Goal: Book appointment/travel/reservation

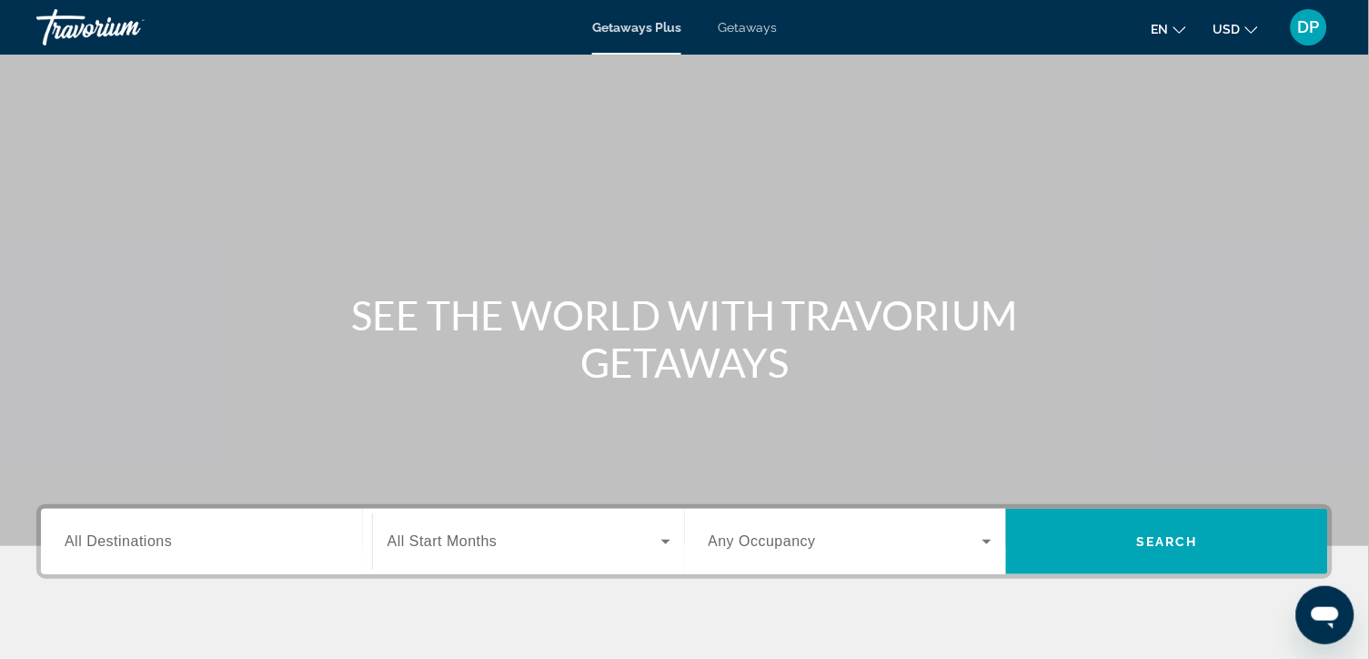
click at [124, 549] on span "All Destinations" at bounding box center [118, 540] width 107 height 15
click at [124, 553] on input "Destination All Destinations" at bounding box center [207, 542] width 284 height 22
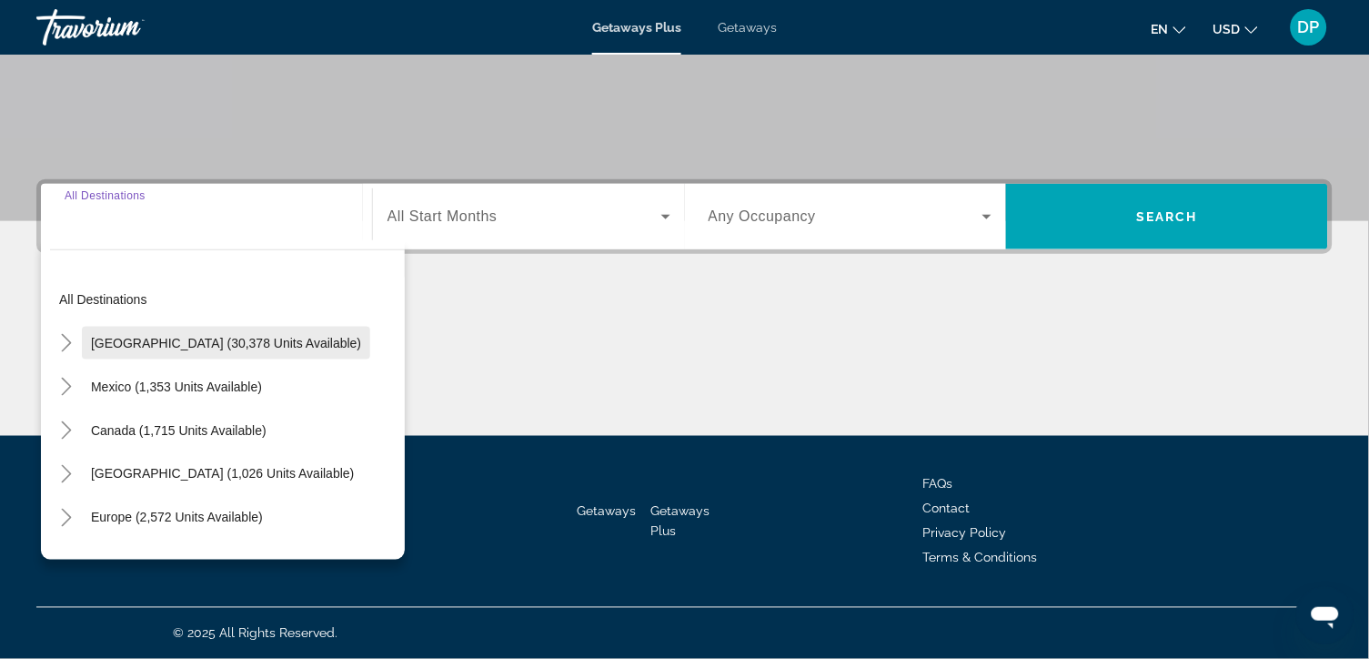
click at [141, 336] on span "[GEOGRAPHIC_DATA] (30,378 units available)" at bounding box center [226, 343] width 270 height 15
type input "**********"
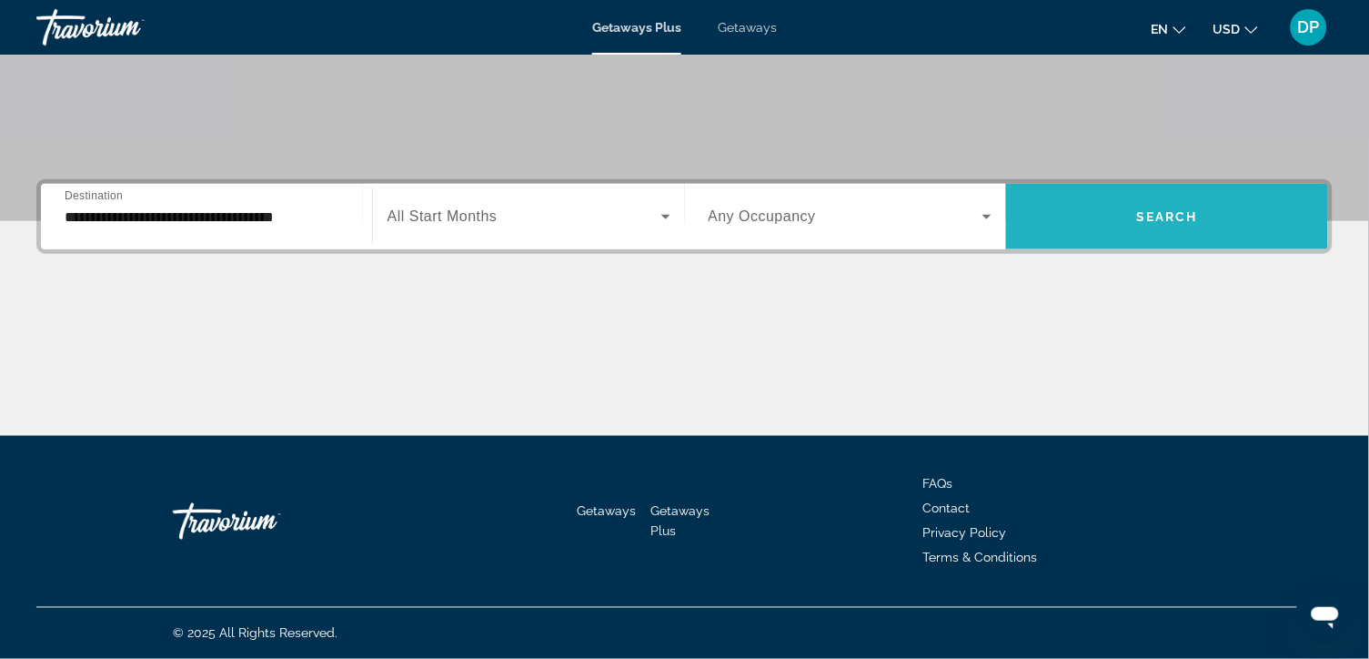
click at [1138, 209] on span "Search" at bounding box center [1167, 216] width 62 height 15
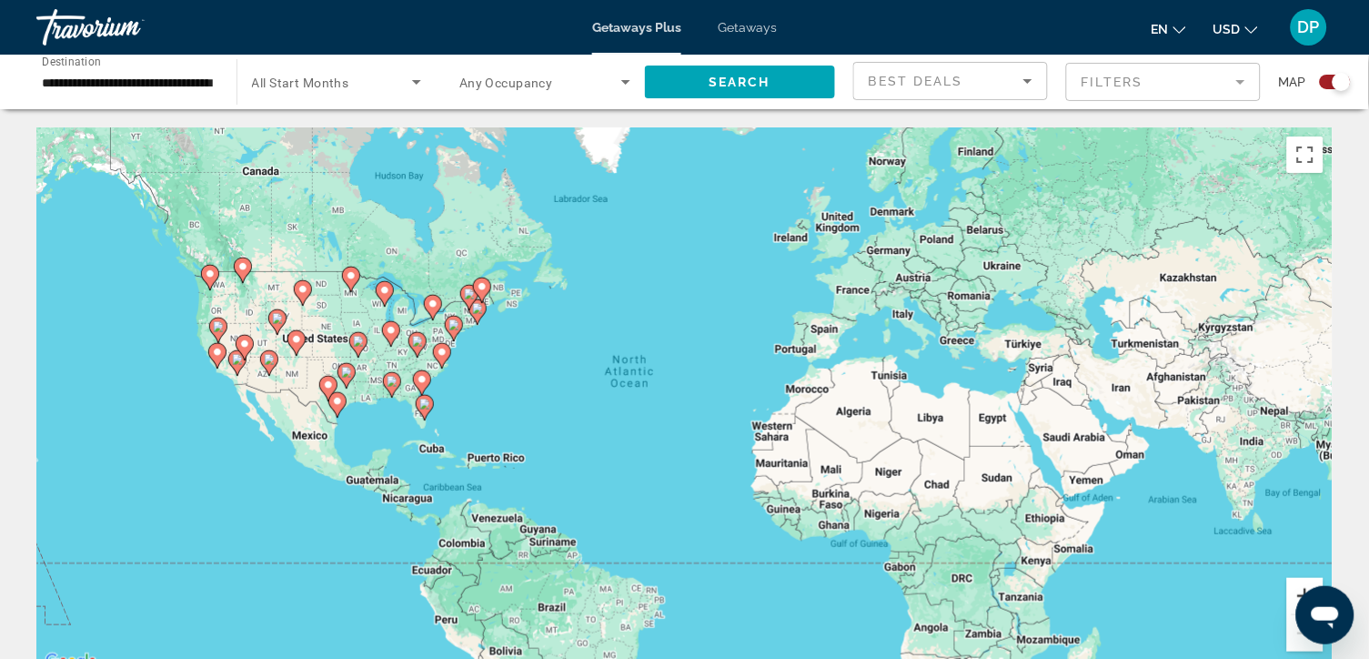
click at [1289, 602] on button "Zoom in" at bounding box center [1305, 596] width 36 height 36
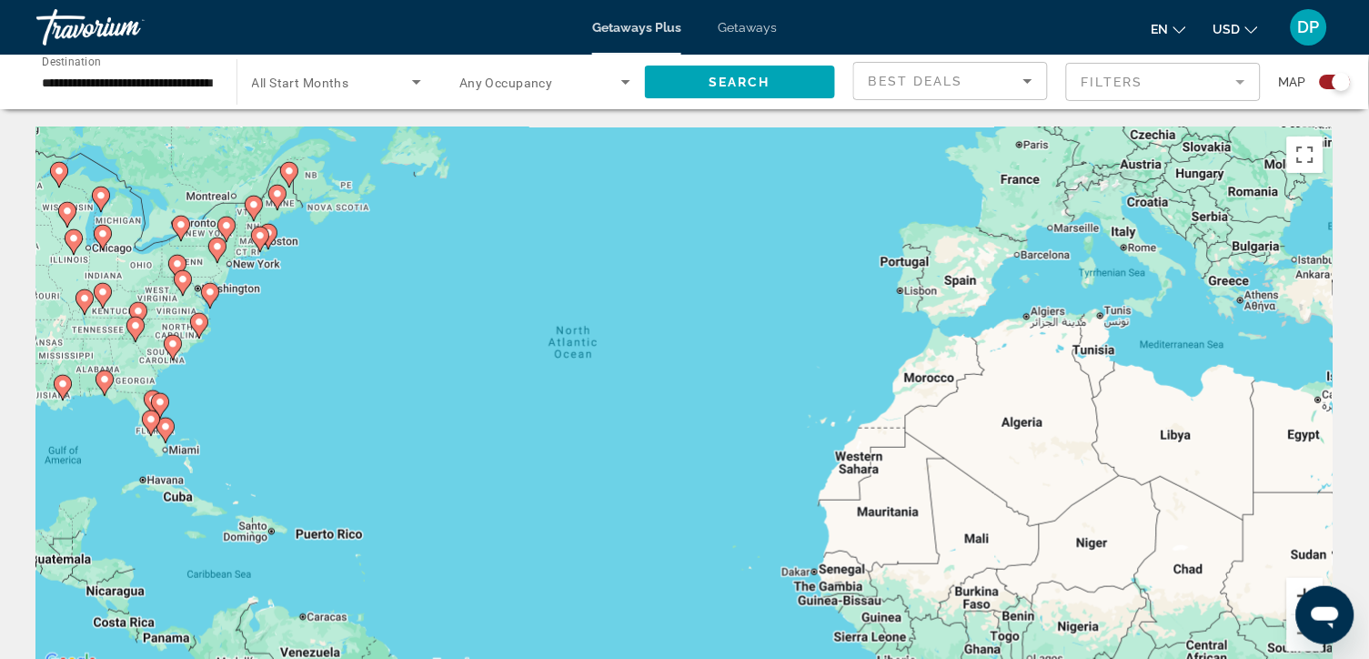
click at [1289, 602] on button "Zoom in" at bounding box center [1305, 596] width 36 height 36
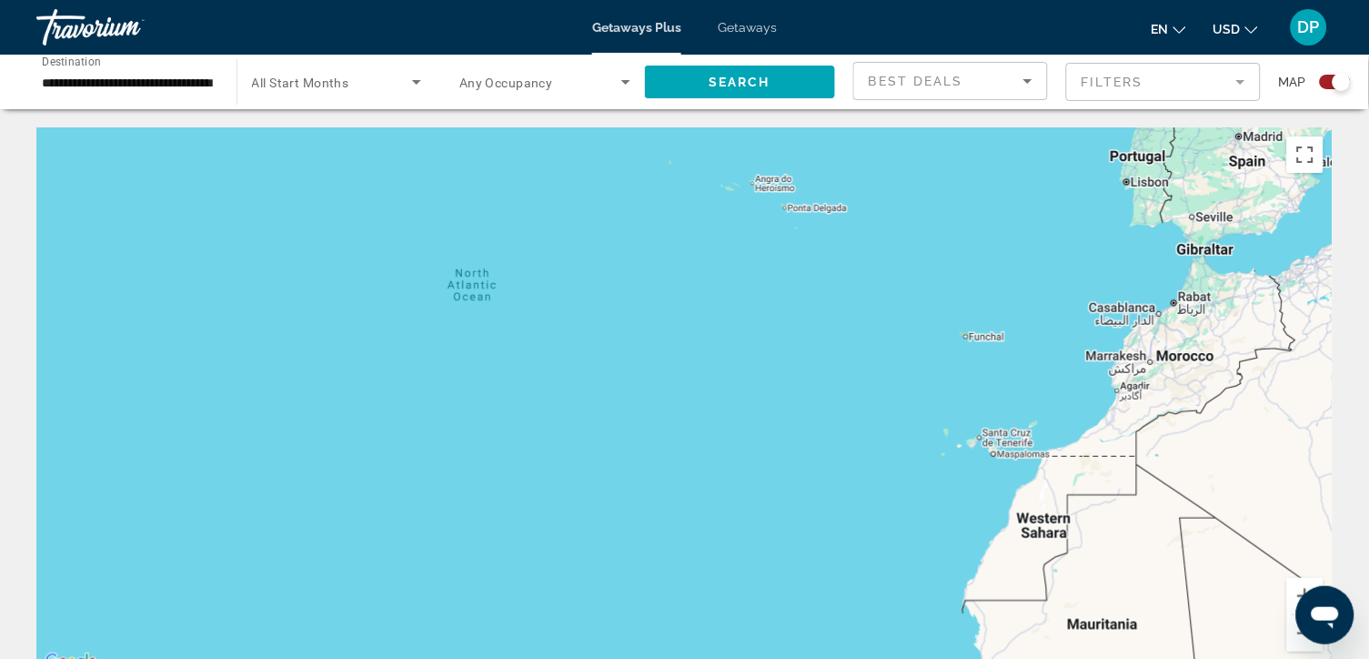
drag, startPoint x: 236, startPoint y: 377, endPoint x: 295, endPoint y: 378, distance: 59.1
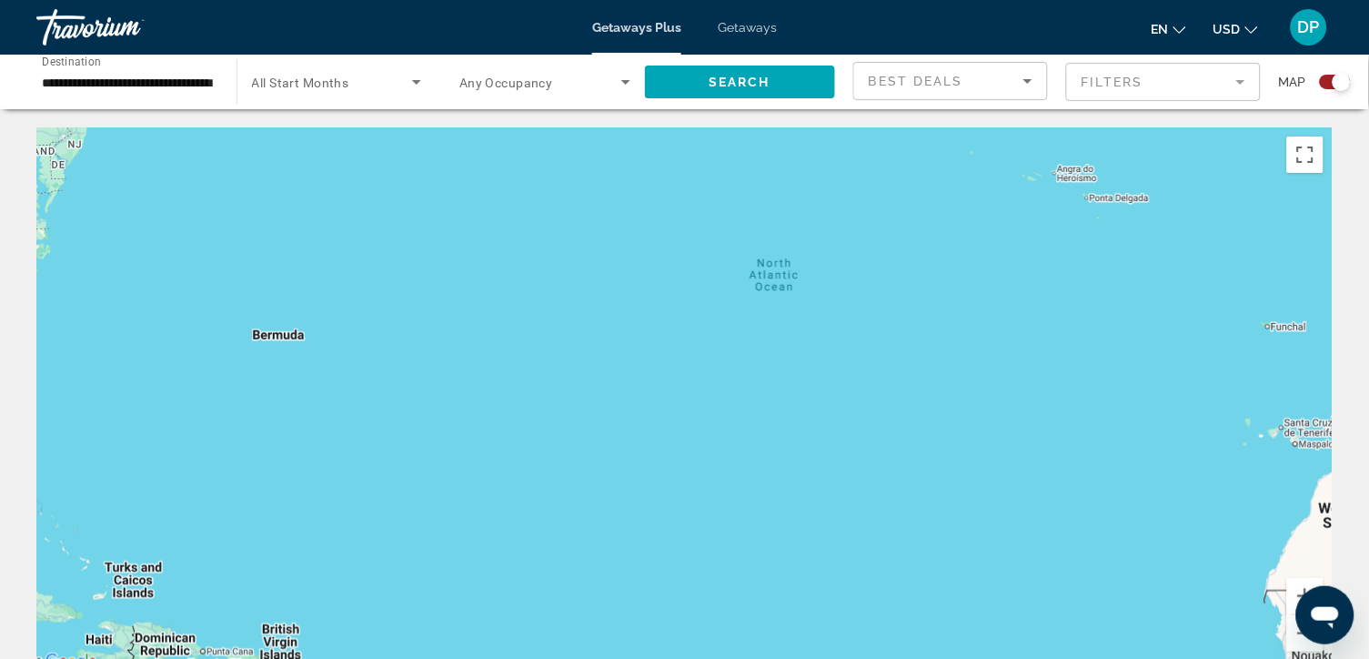
drag, startPoint x: 295, startPoint y: 378, endPoint x: 723, endPoint y: 363, distance: 428.7
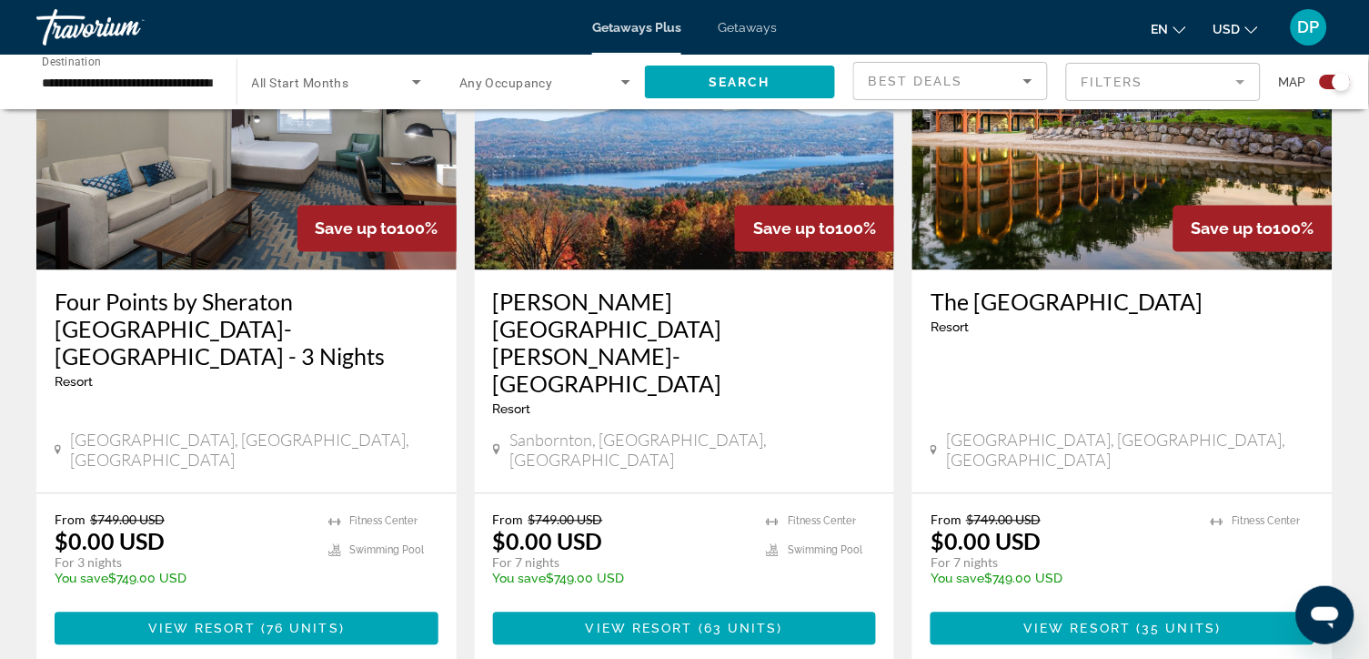
scroll to position [2120, 0]
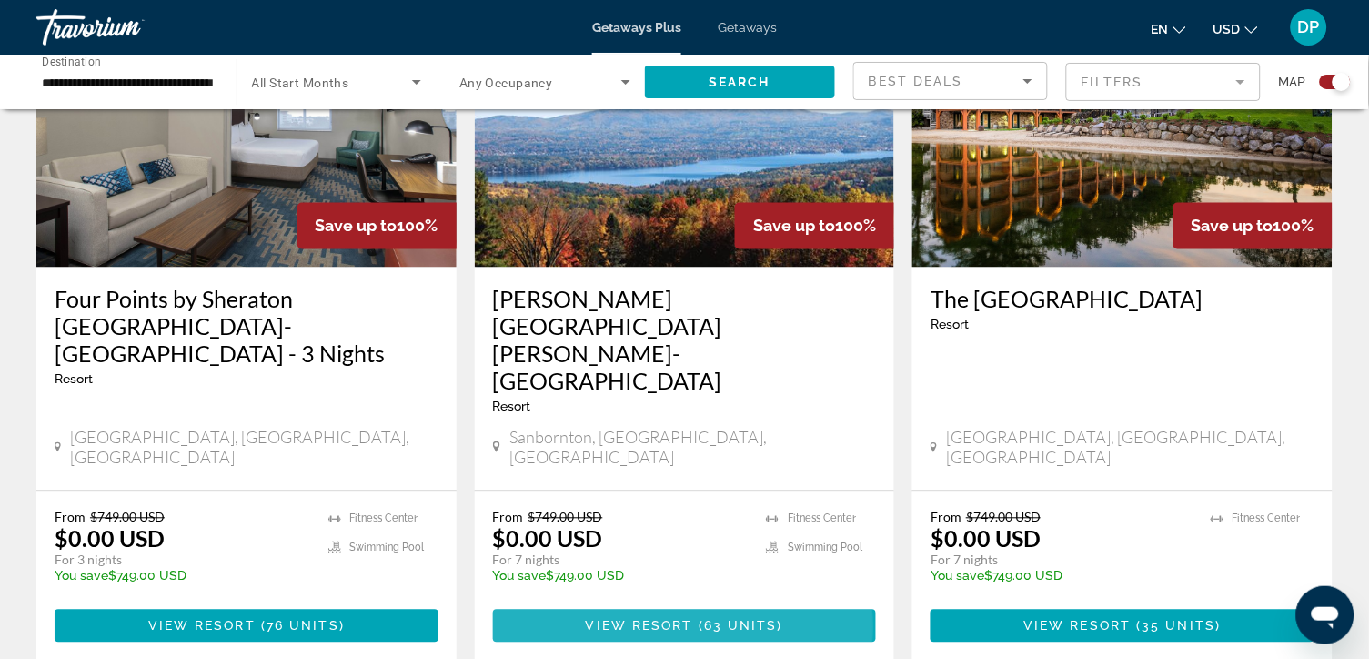
click at [676, 619] on span "View Resort" at bounding box center [639, 626] width 107 height 15
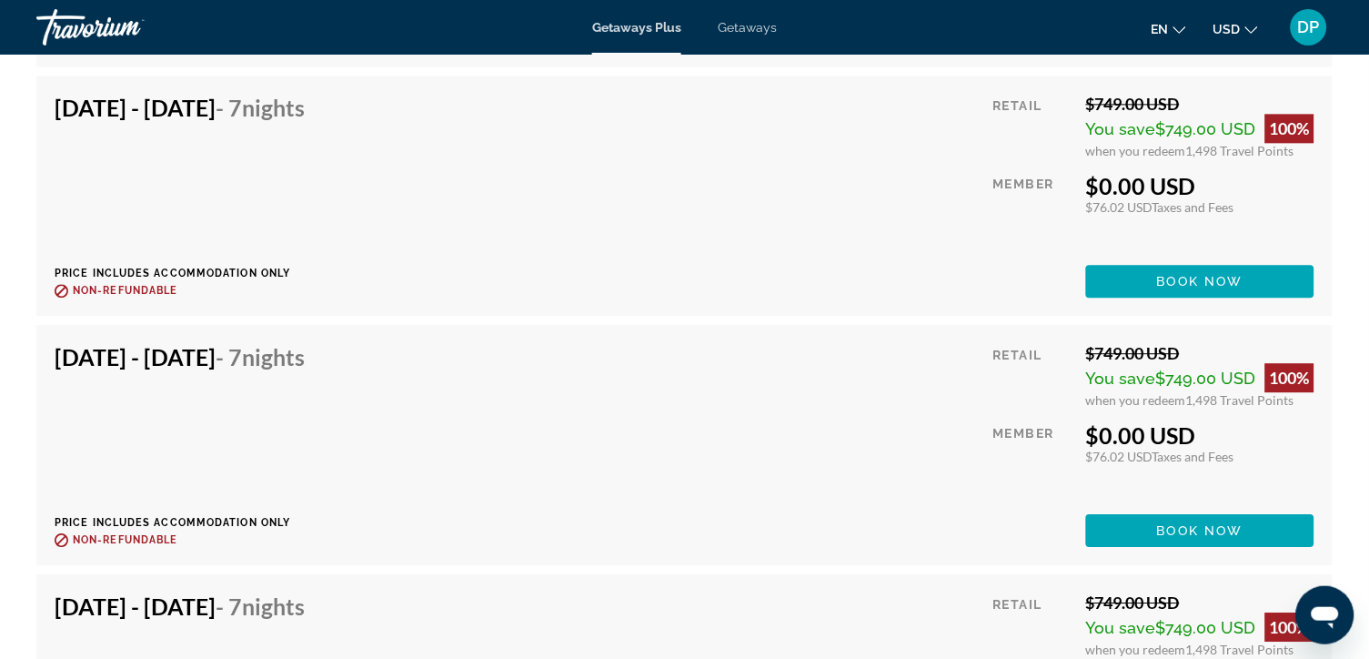
scroll to position [3981, 0]
click at [1212, 288] on span "Book now" at bounding box center [1200, 281] width 86 height 15
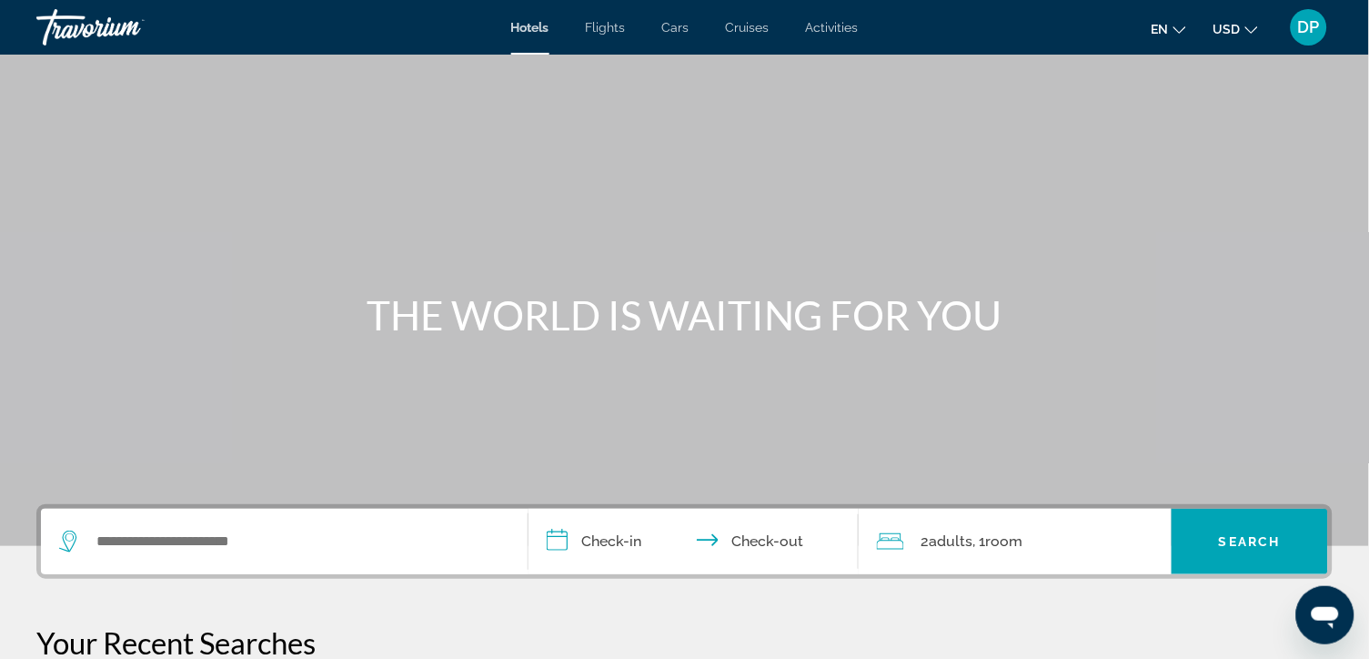
click at [170, 574] on div "Search widget" at bounding box center [284, 541] width 450 height 65
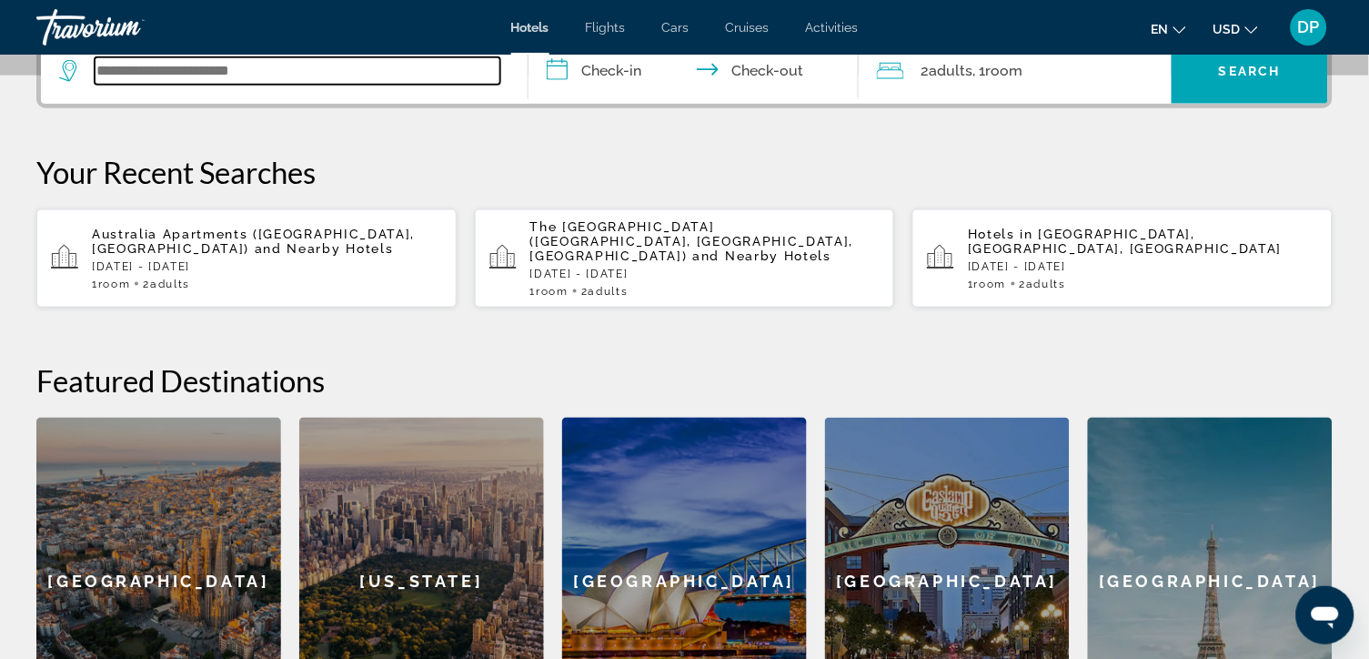
click at [108, 85] on input "Search widget" at bounding box center [298, 70] width 406 height 27
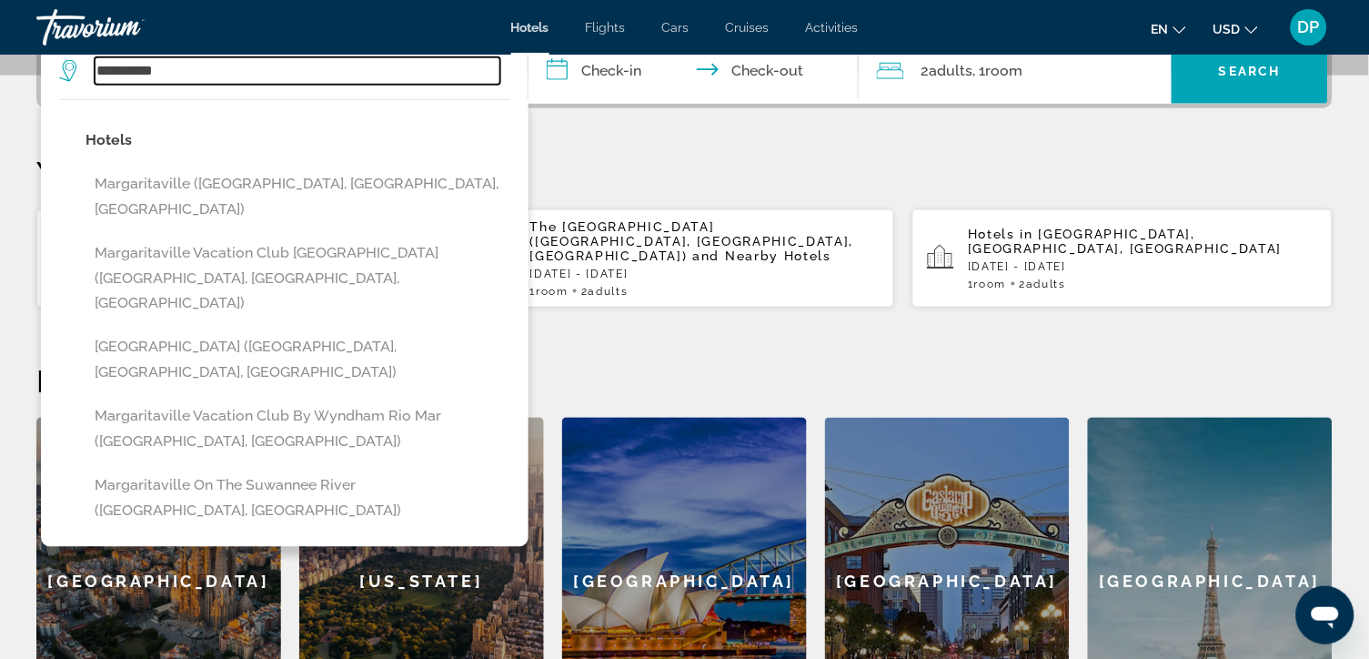
type input "**********"
